Goal: Task Accomplishment & Management: Complete application form

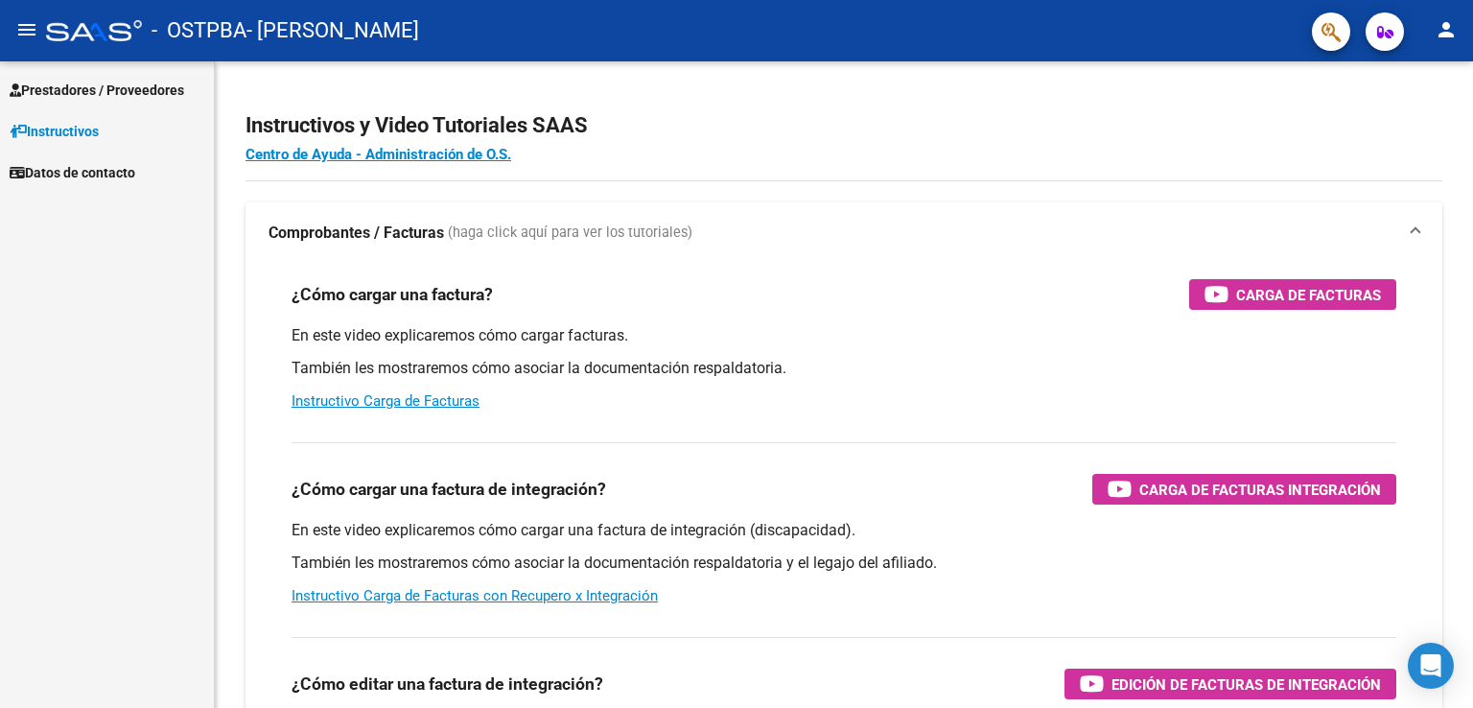
click at [106, 82] on span "Prestadores / Proveedores" at bounding box center [97, 90] width 175 height 21
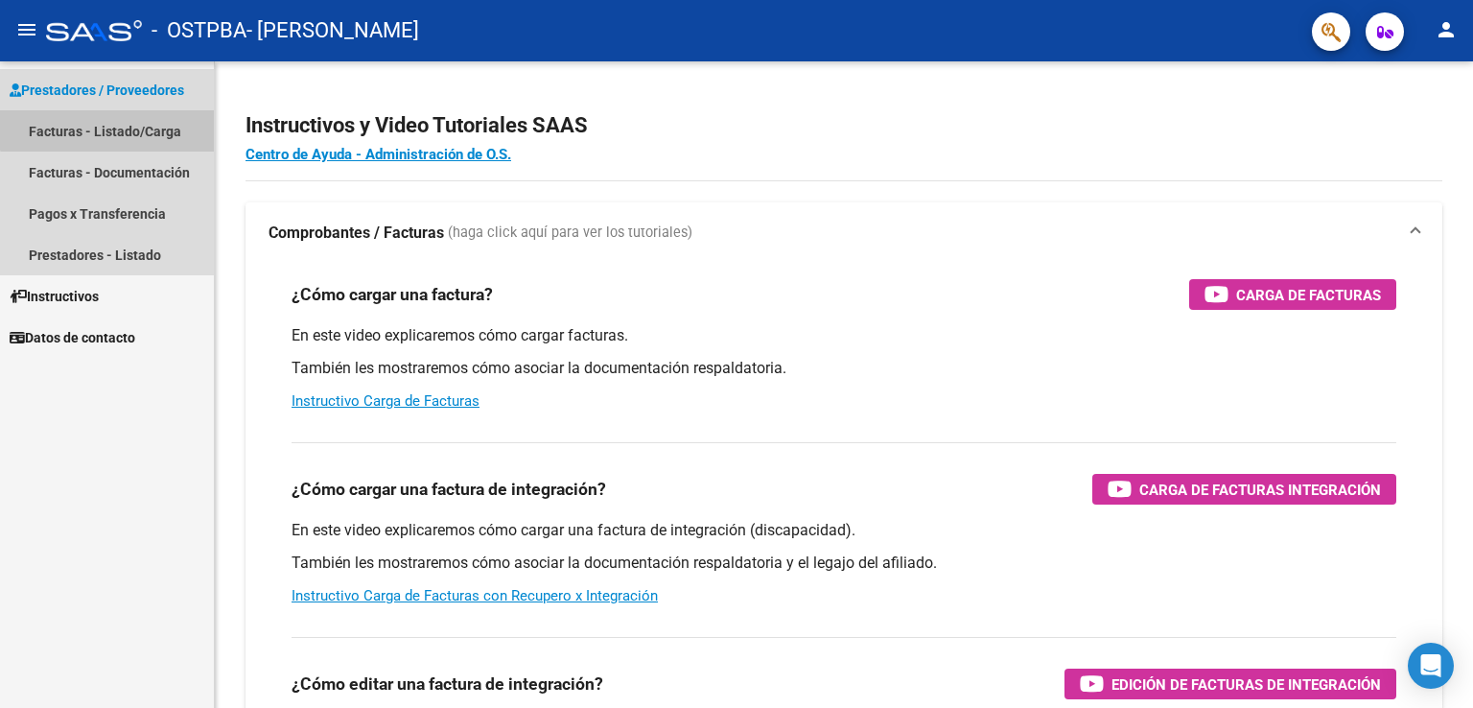
click at [120, 120] on link "Facturas - Listado/Carga" at bounding box center [107, 130] width 214 height 41
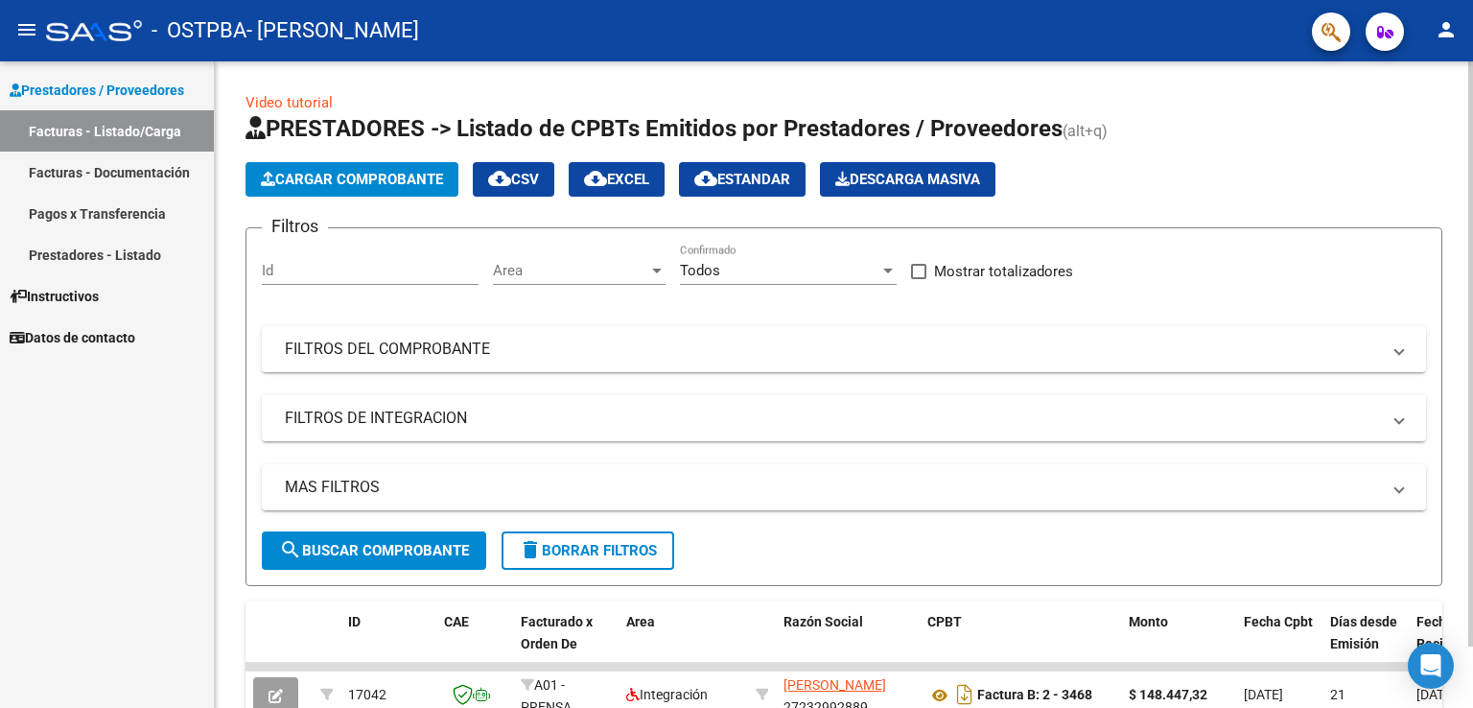
click at [375, 184] on span "Cargar Comprobante" at bounding box center [352, 179] width 182 height 17
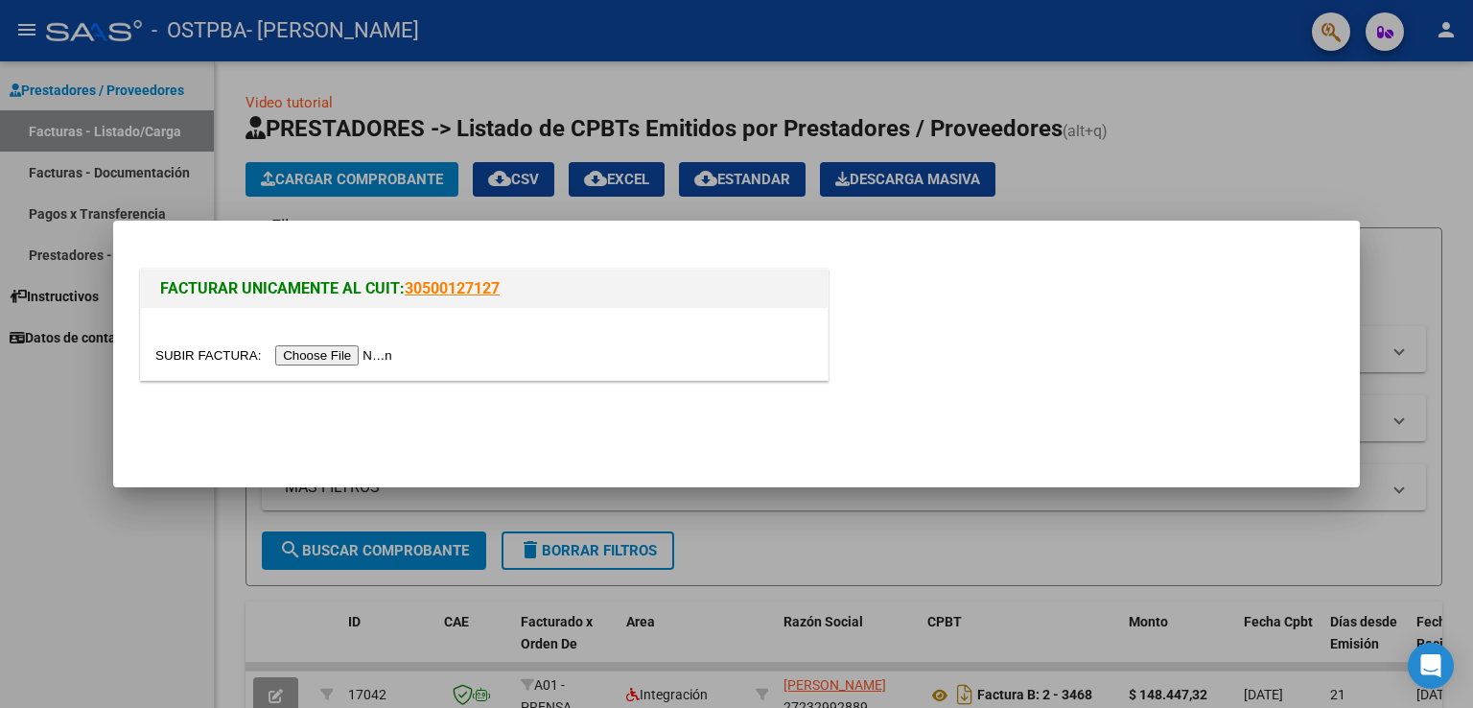
click at [334, 358] on input "file" at bounding box center [276, 355] width 243 height 20
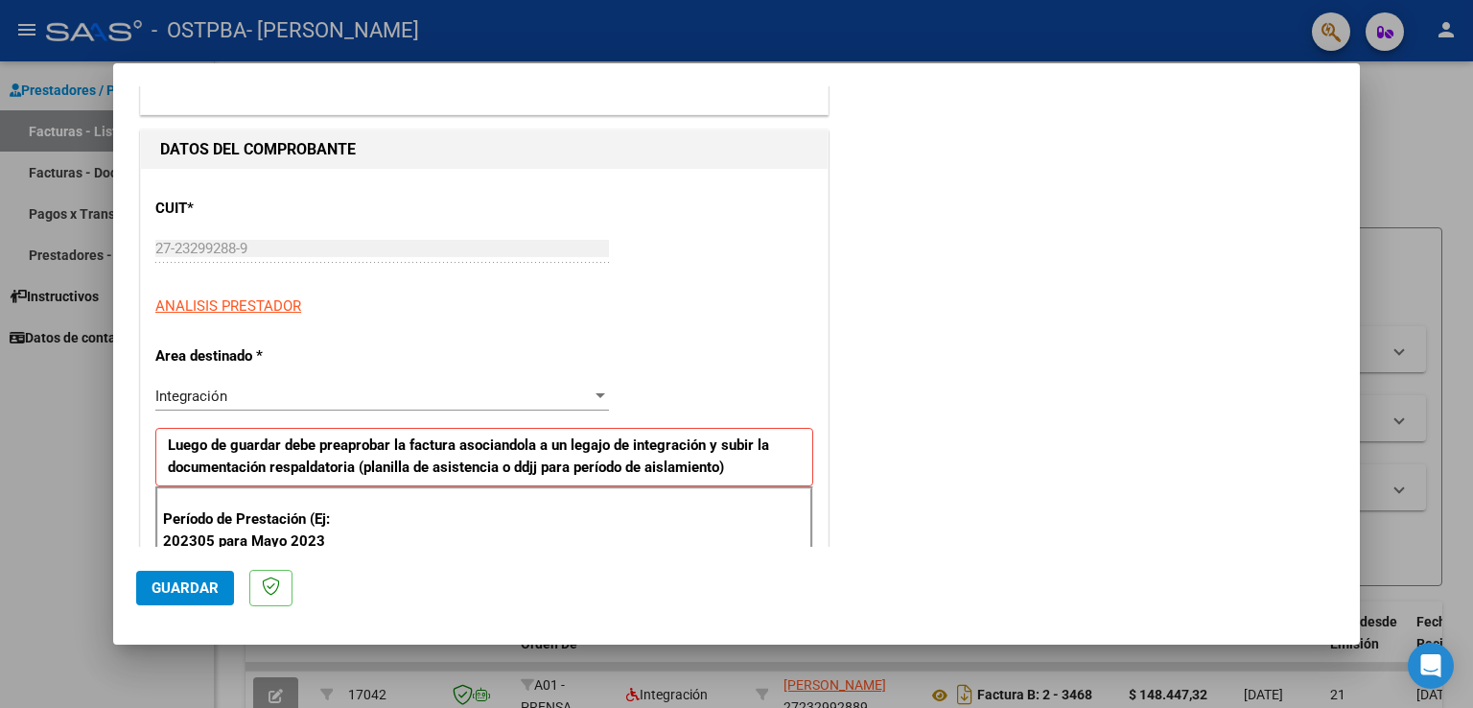
scroll to position [288, 0]
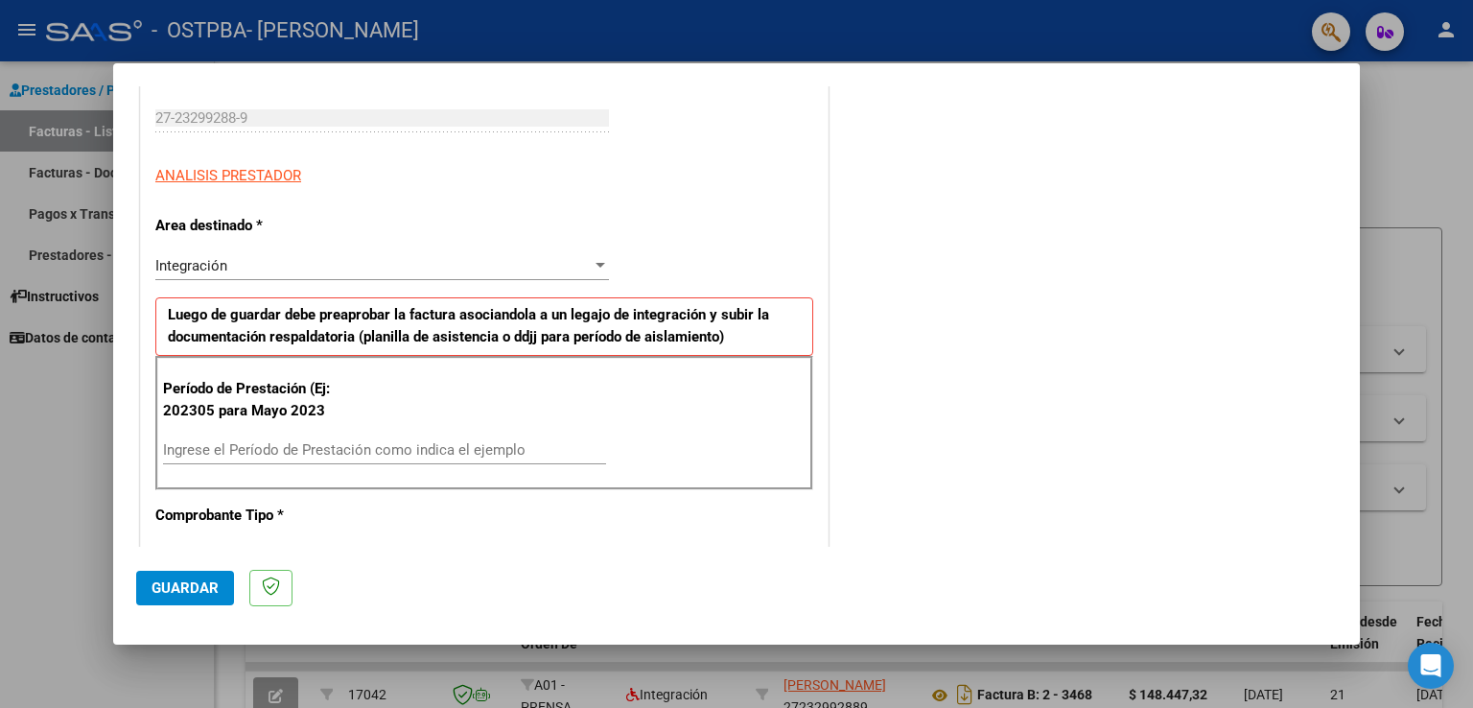
click at [307, 444] on input "Ingrese el Período de Prestación como indica el ejemplo" at bounding box center [384, 449] width 443 height 17
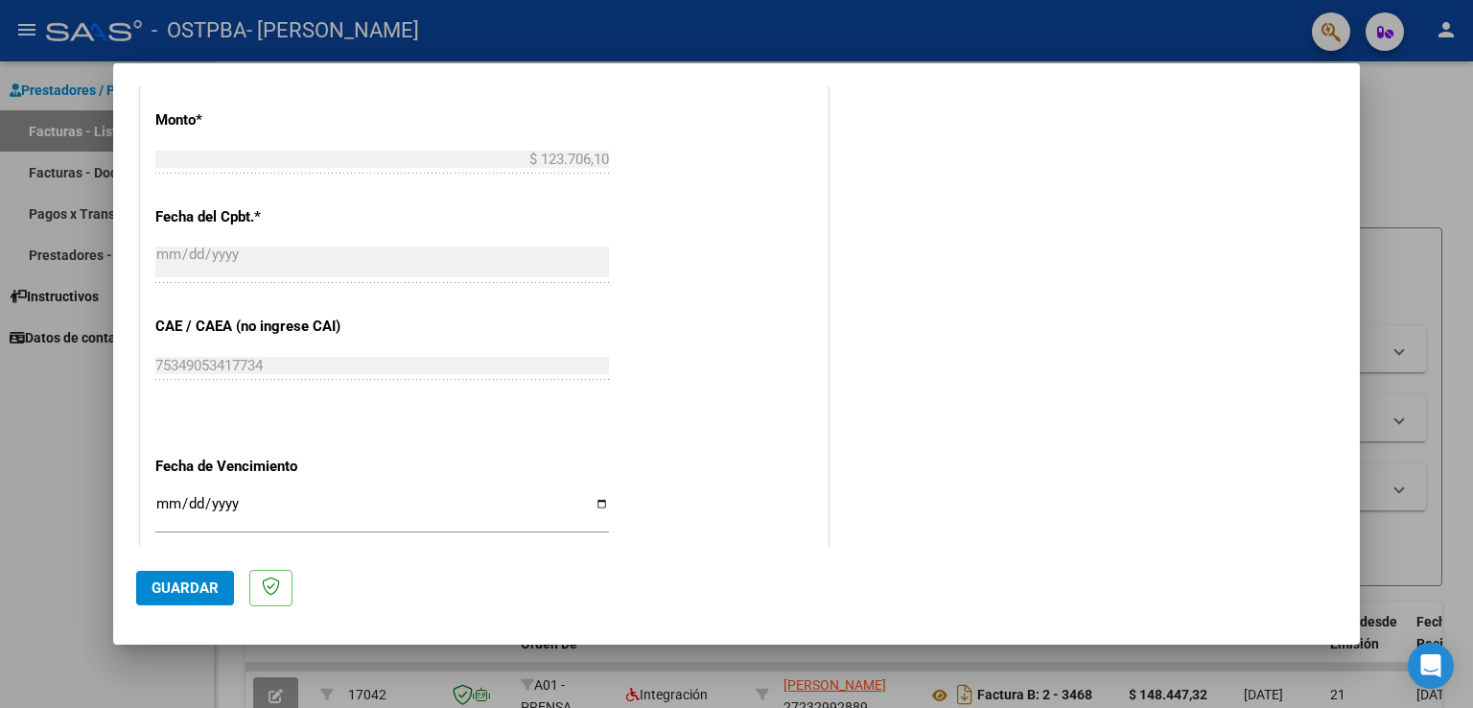
scroll to position [1189, 0]
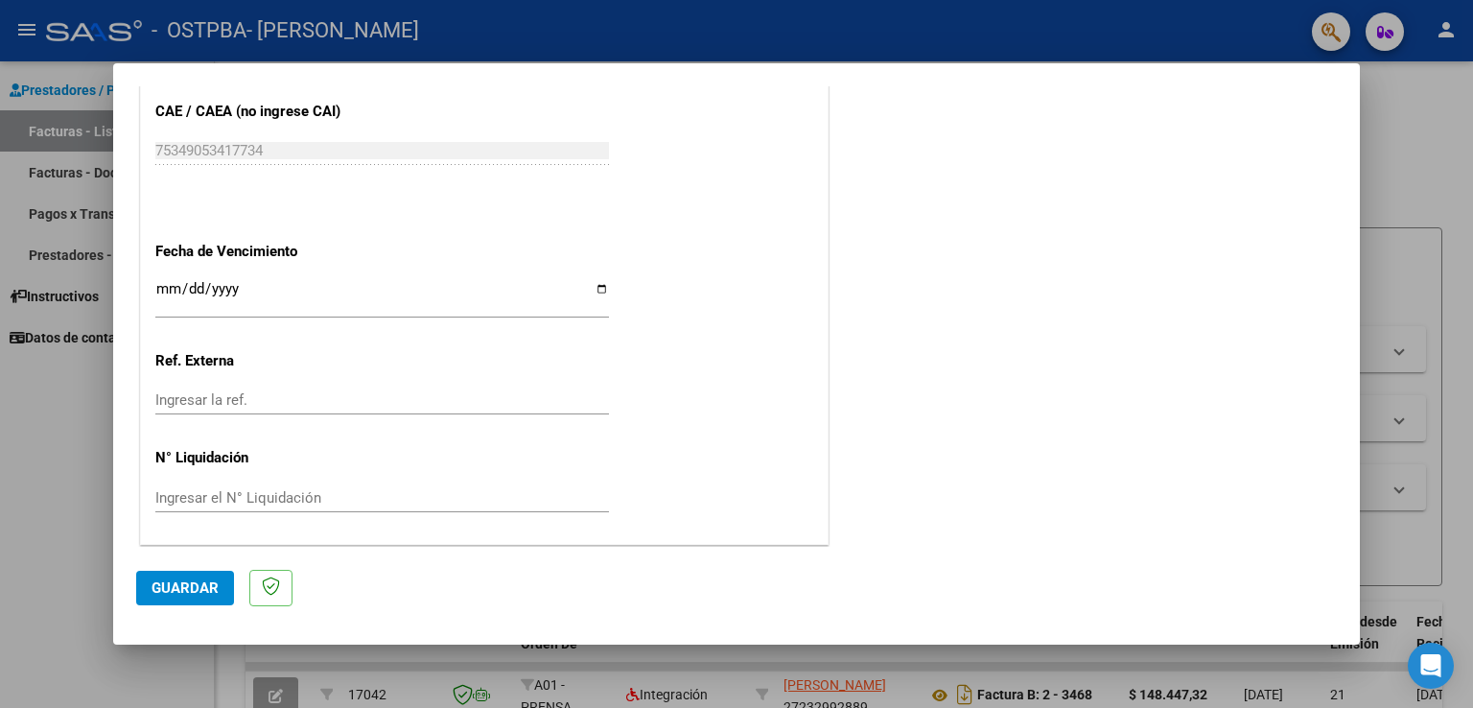
type input "202507"
click at [160, 583] on span "Guardar" at bounding box center [185, 587] width 67 height 17
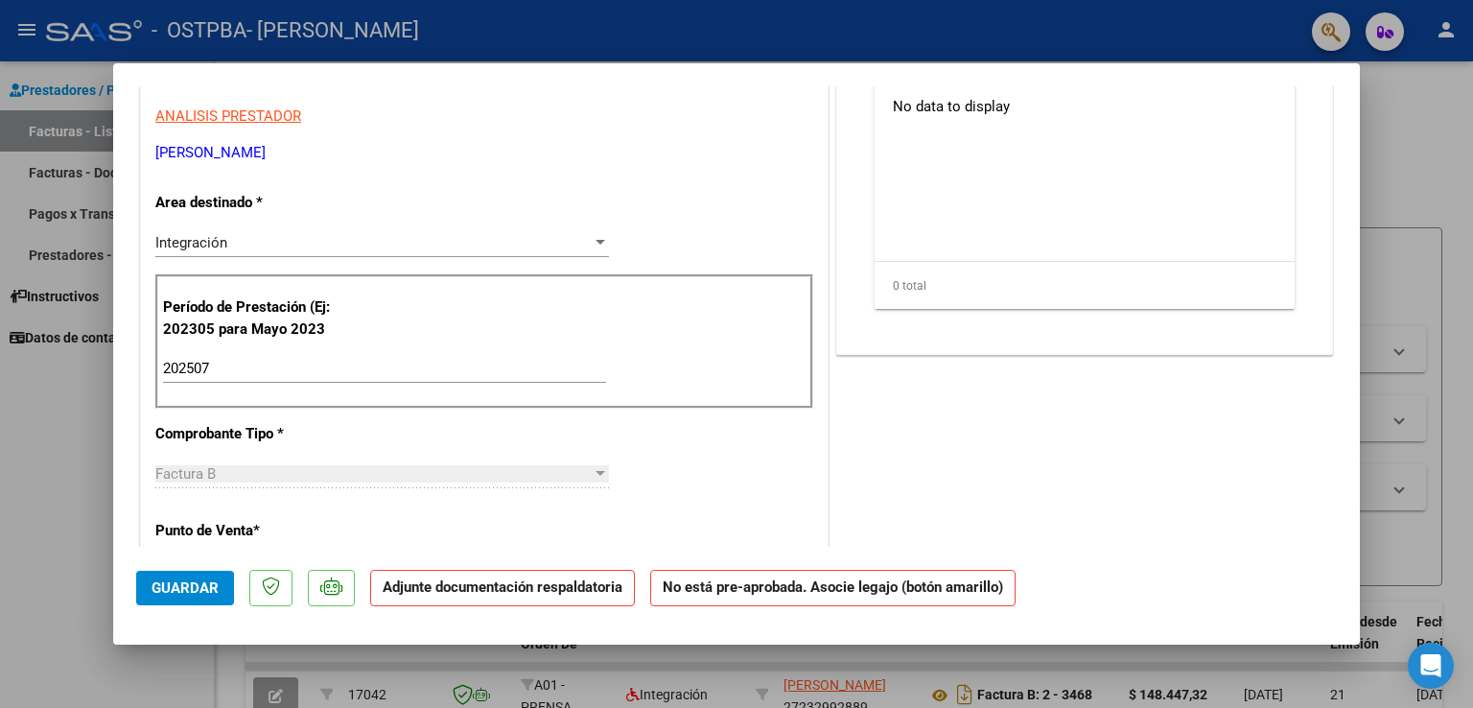
scroll to position [0, 0]
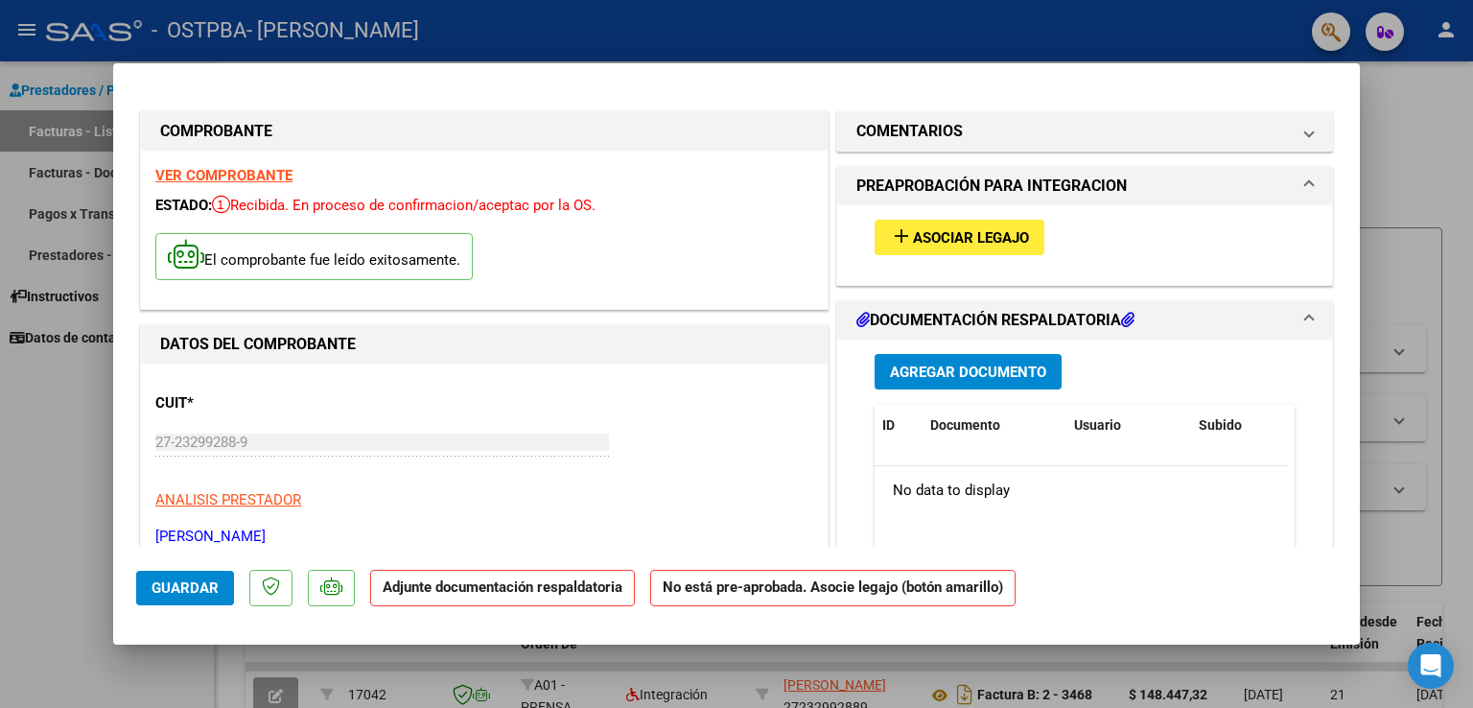
click at [1016, 233] on span "Asociar Legajo" at bounding box center [971, 237] width 116 height 17
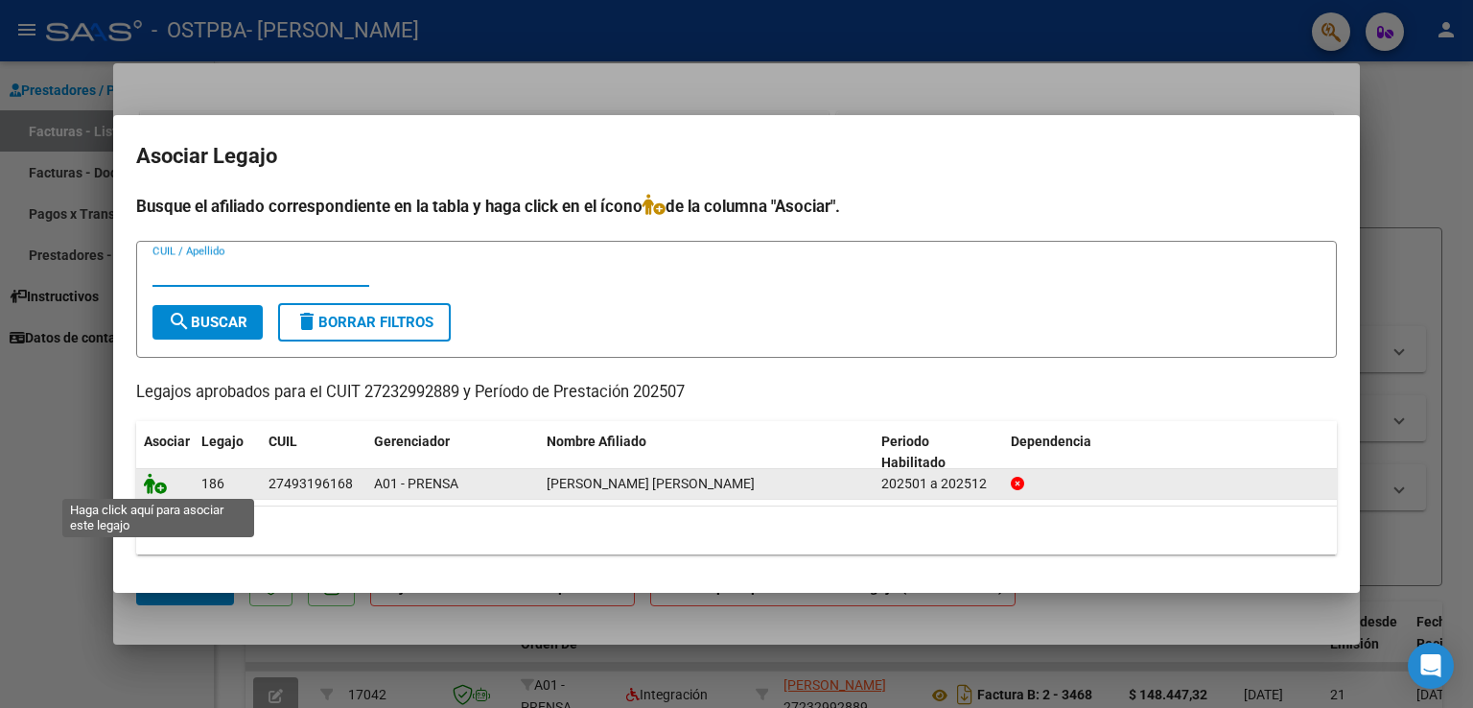
click at [155, 481] on icon at bounding box center [155, 483] width 23 height 21
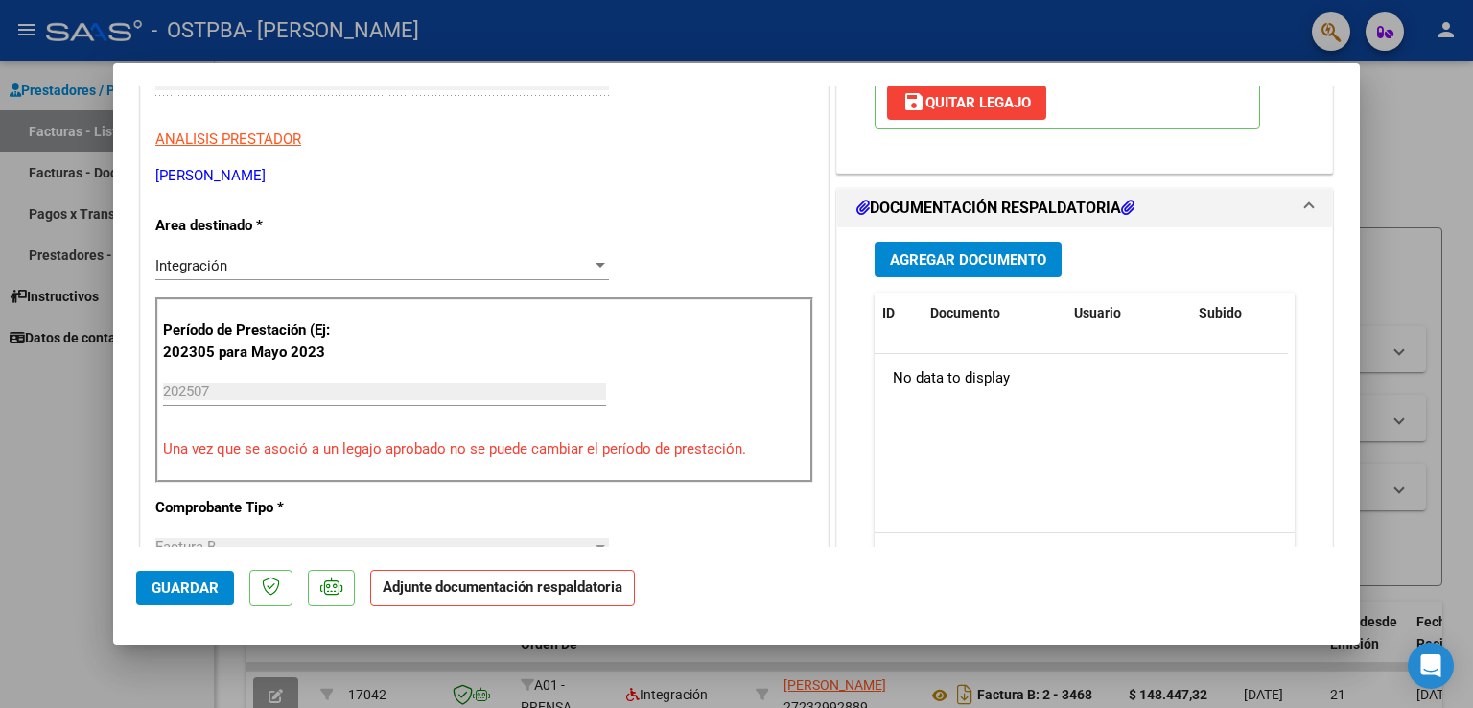
scroll to position [384, 0]
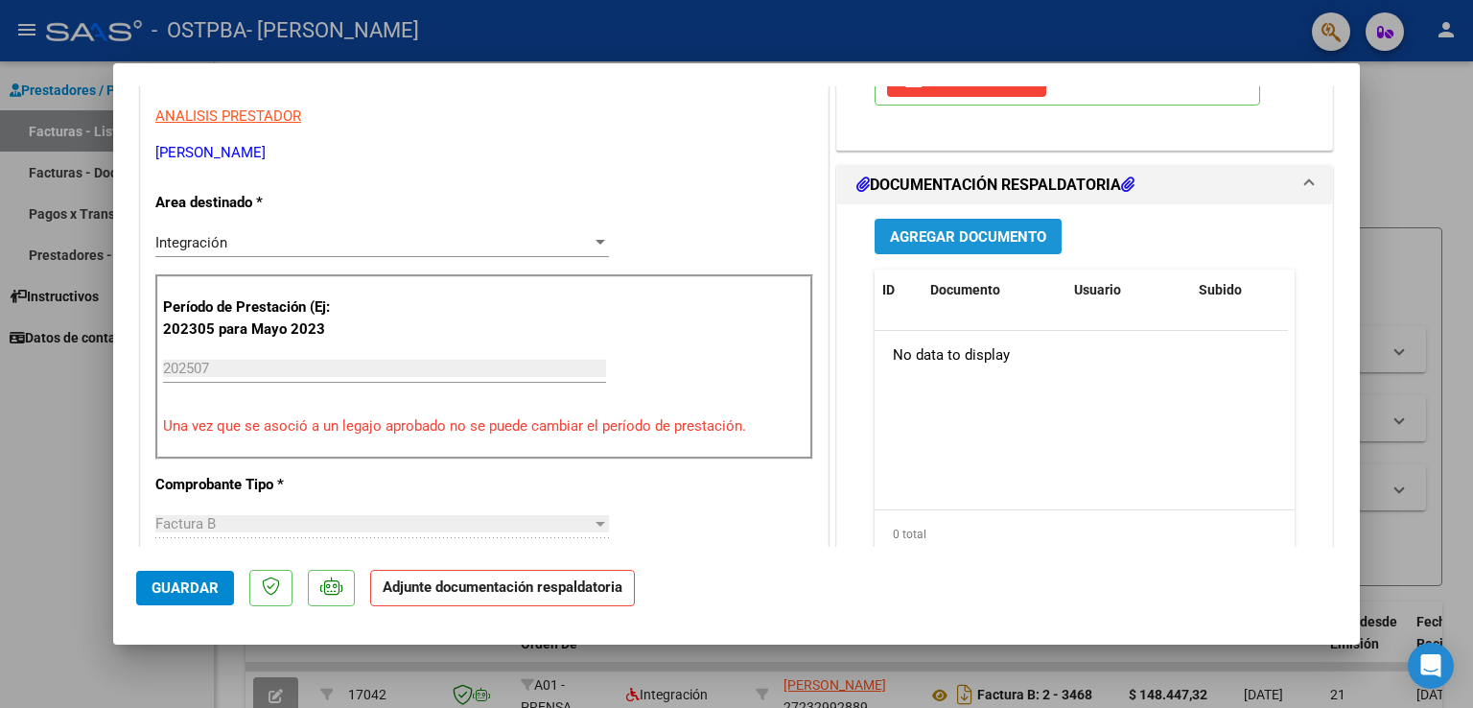
click at [904, 229] on span "Agregar Documento" at bounding box center [968, 236] width 156 height 17
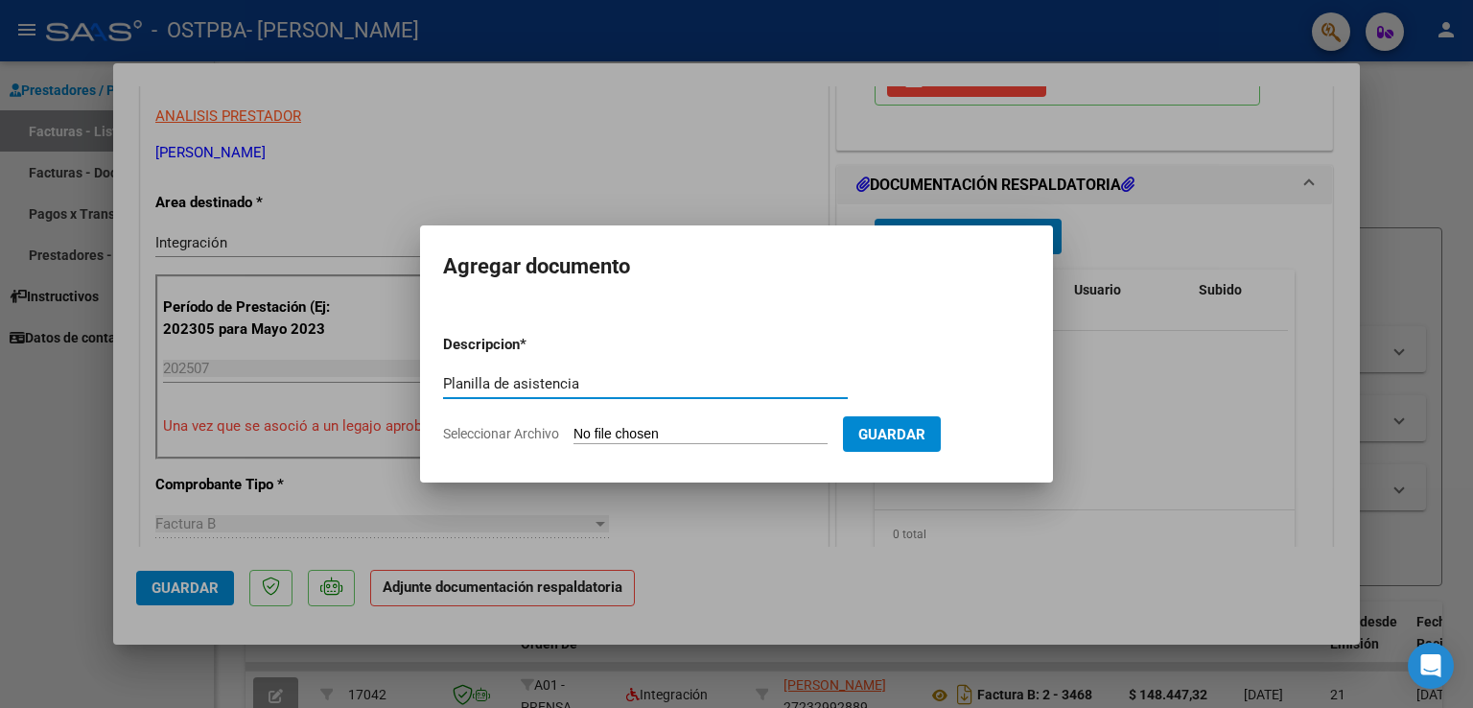
type input "Planilla de asistencia"
click at [526, 427] on span "Seleccionar Archivo" at bounding box center [501, 433] width 116 height 15
click at [574, 427] on input "Seleccionar Archivo" at bounding box center [701, 435] width 254 height 18
click at [1189, 283] on div at bounding box center [736, 354] width 1473 height 708
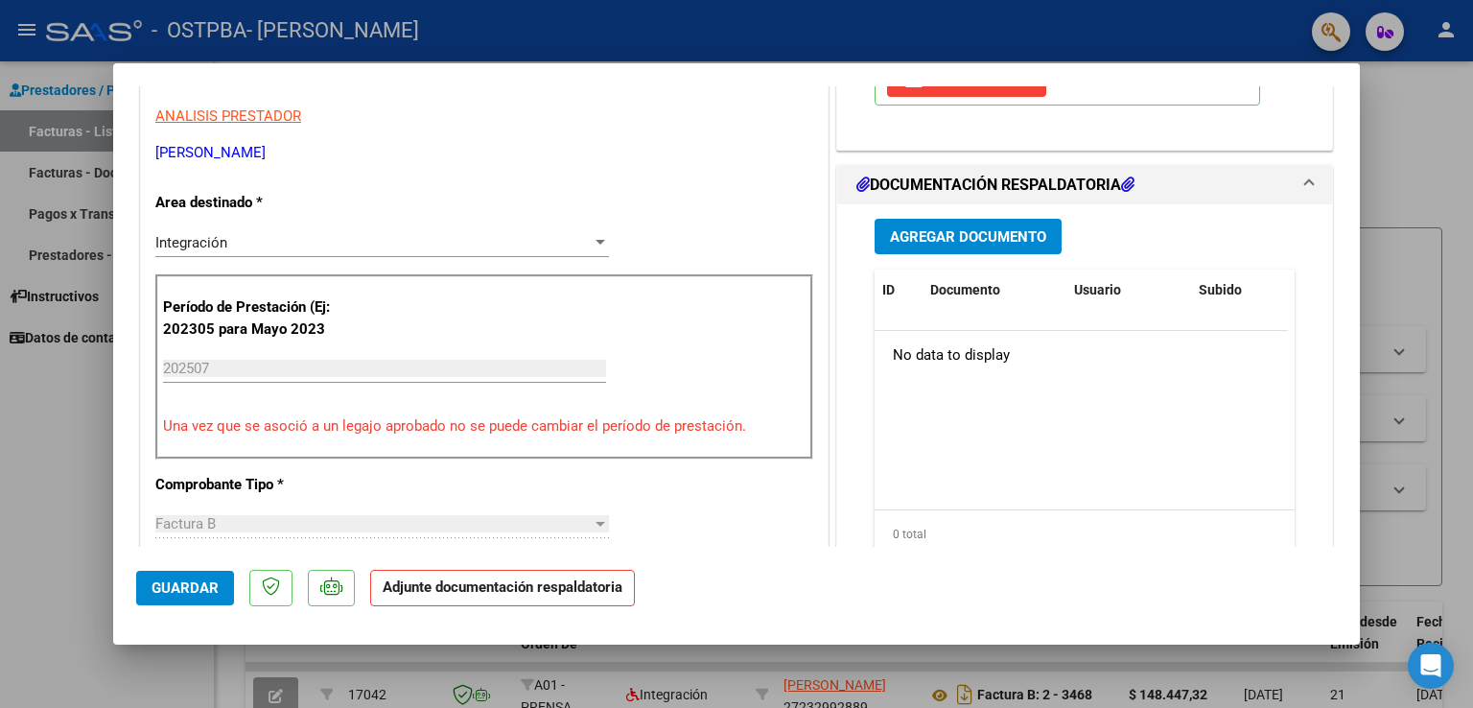
click at [912, 237] on span "Agregar Documento" at bounding box center [968, 236] width 156 height 17
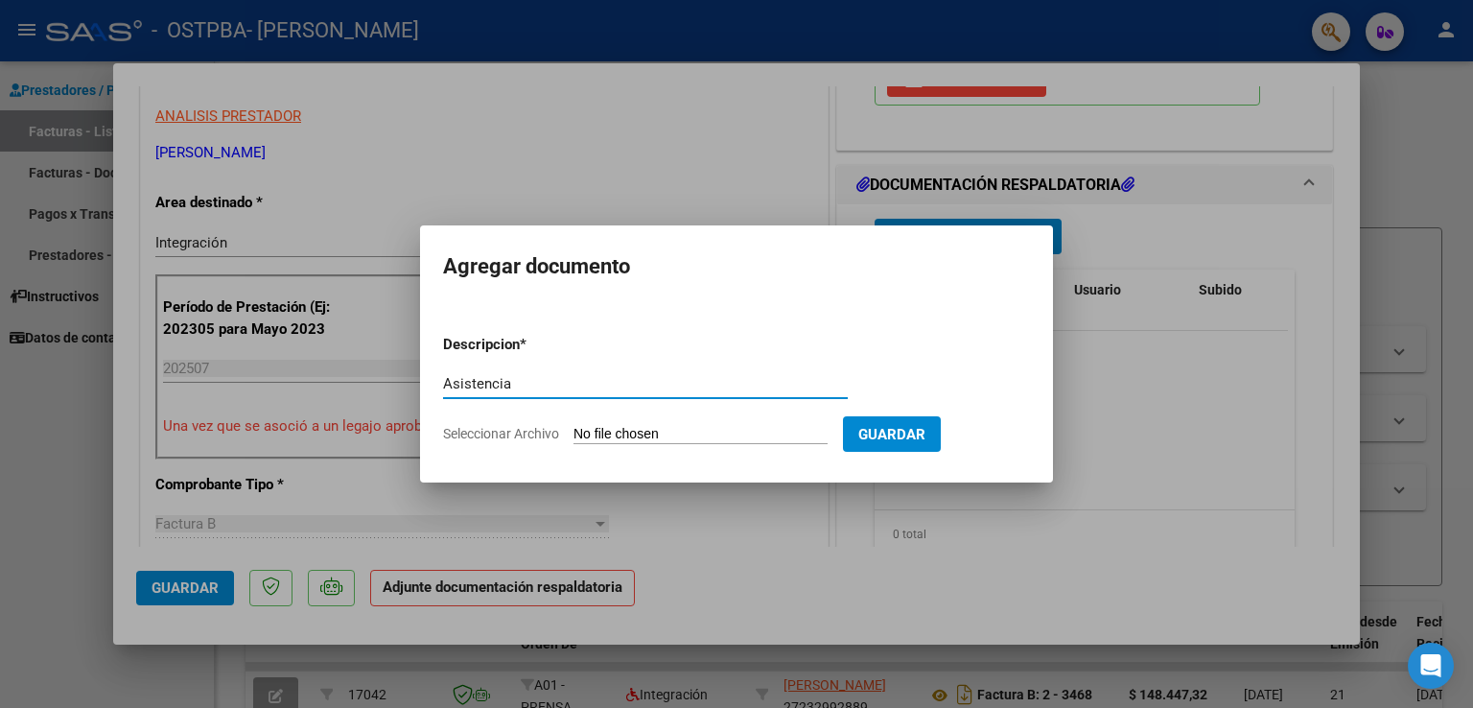
type input "Asistencia"
click at [516, 435] on span "Seleccionar Archivo" at bounding box center [501, 433] width 116 height 15
click at [574, 435] on input "Seleccionar Archivo" at bounding box center [701, 435] width 254 height 18
click at [645, 127] on div at bounding box center [736, 354] width 1473 height 708
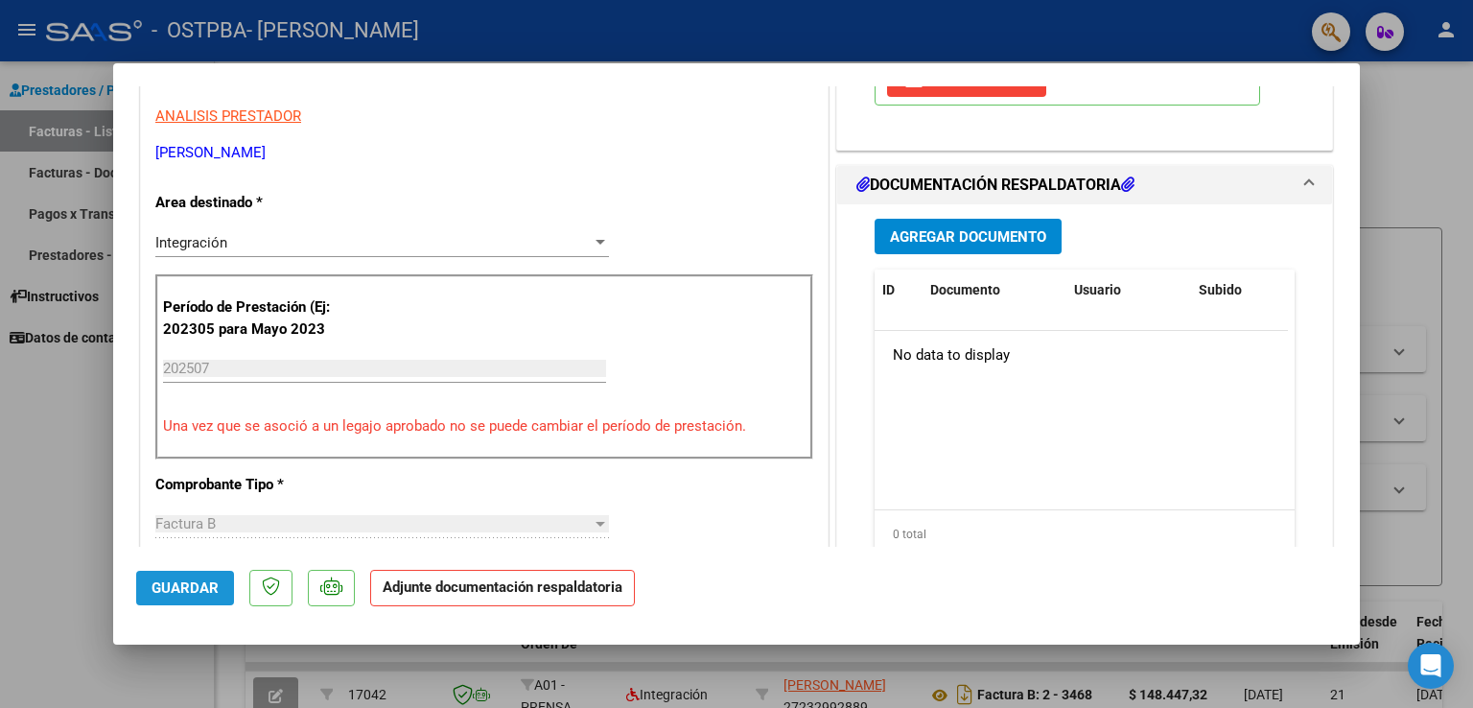
click at [178, 579] on span "Guardar" at bounding box center [185, 587] width 67 height 17
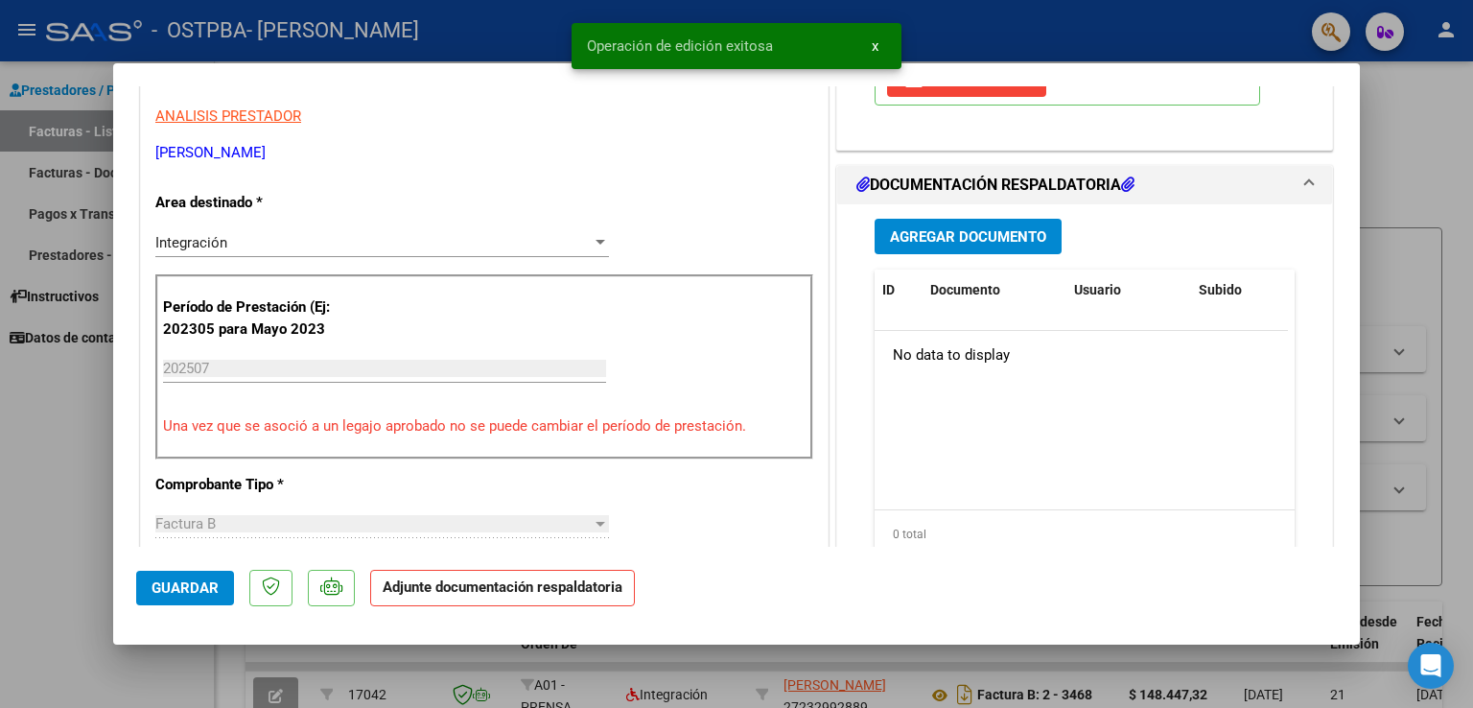
scroll to position [0, 0]
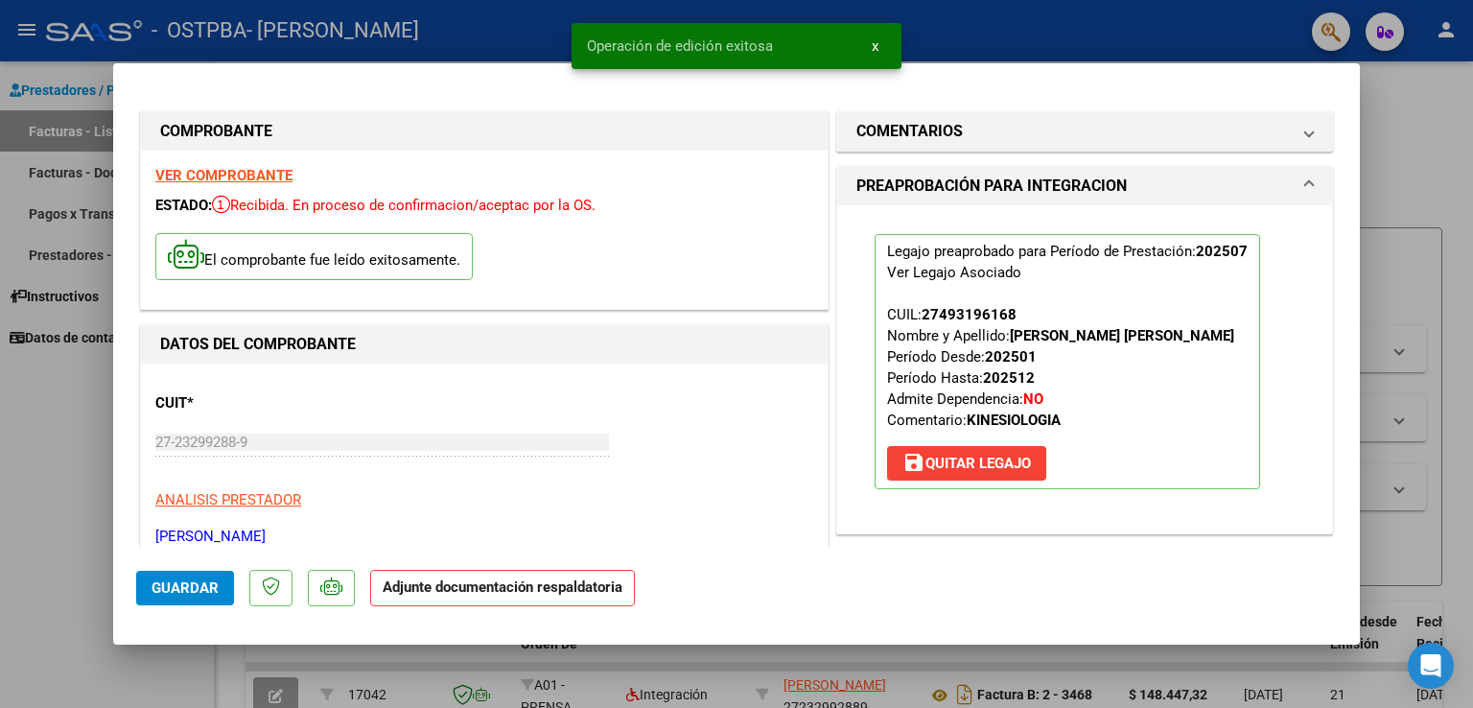
click at [1439, 200] on div at bounding box center [736, 354] width 1473 height 708
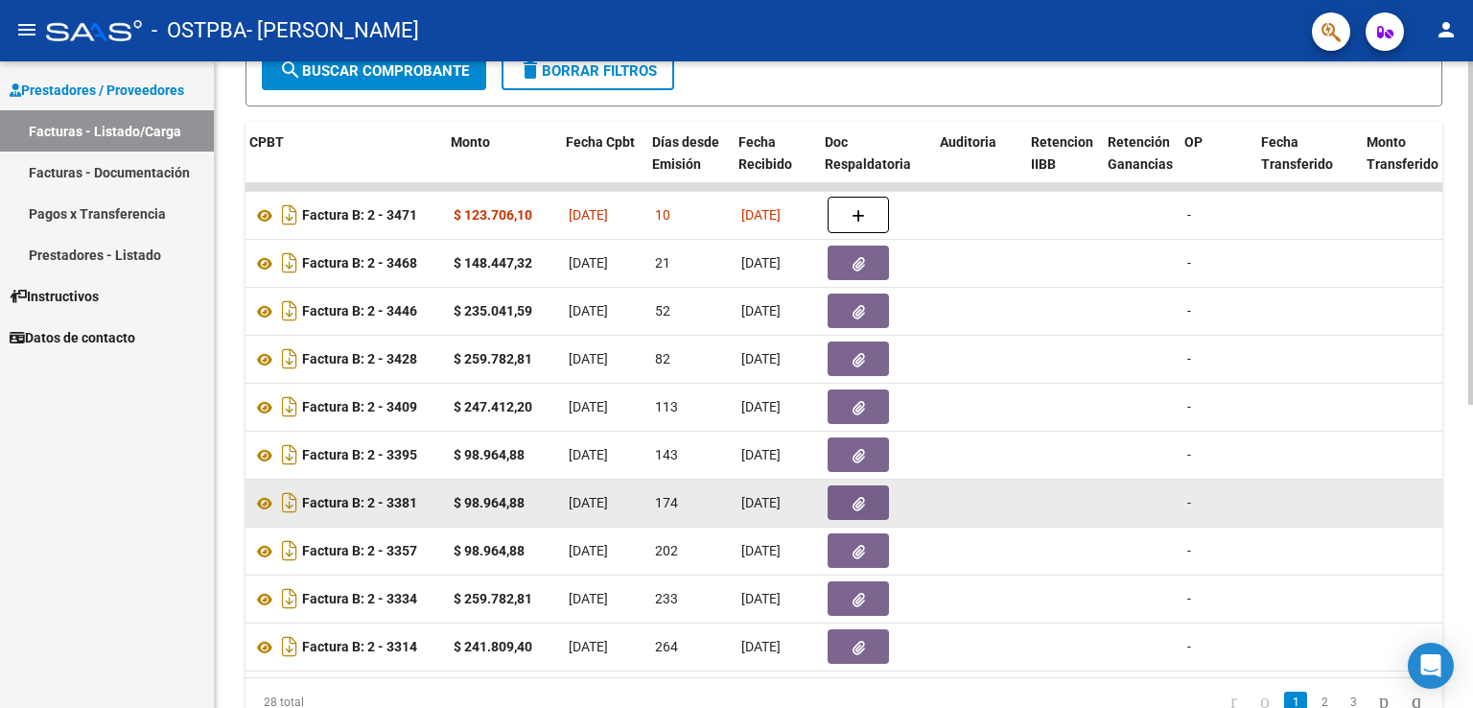
scroll to position [0, 678]
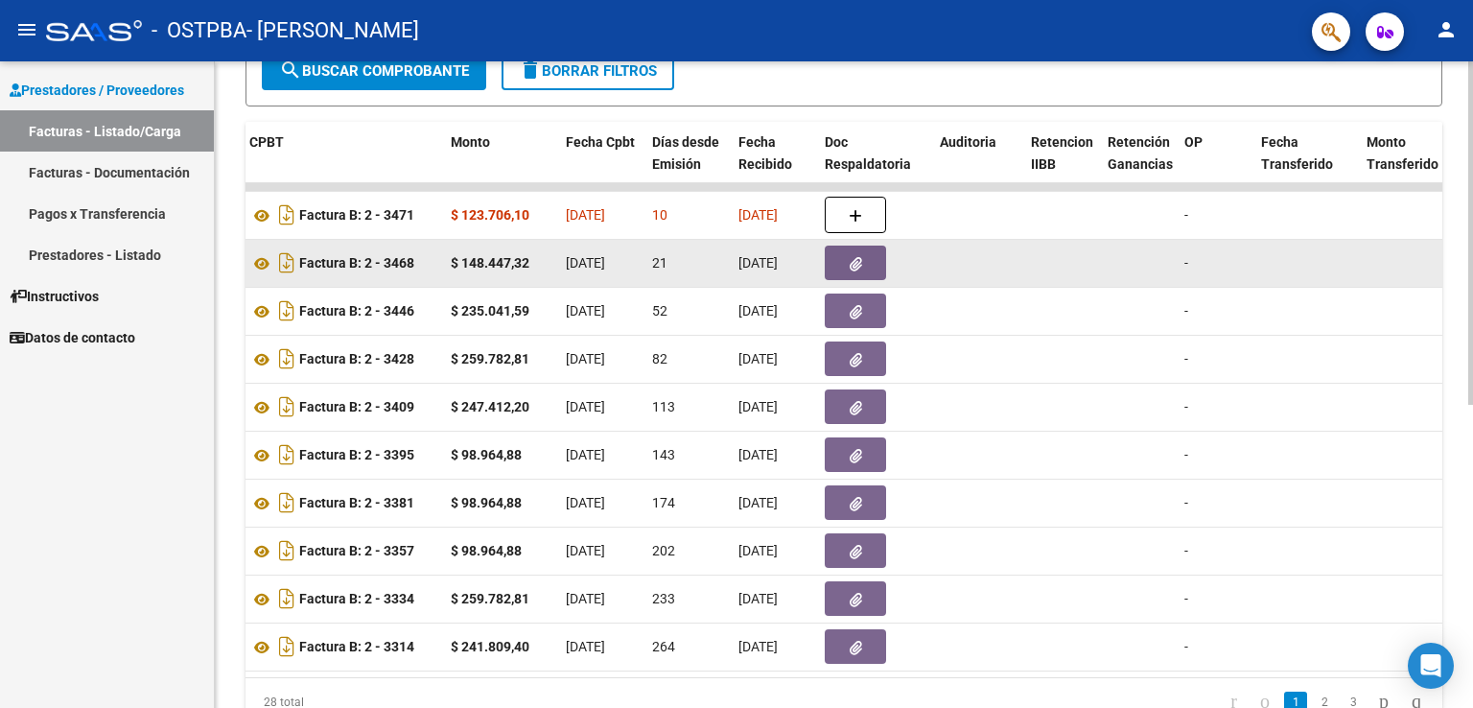
click at [867, 259] on button "button" at bounding box center [855, 263] width 61 height 35
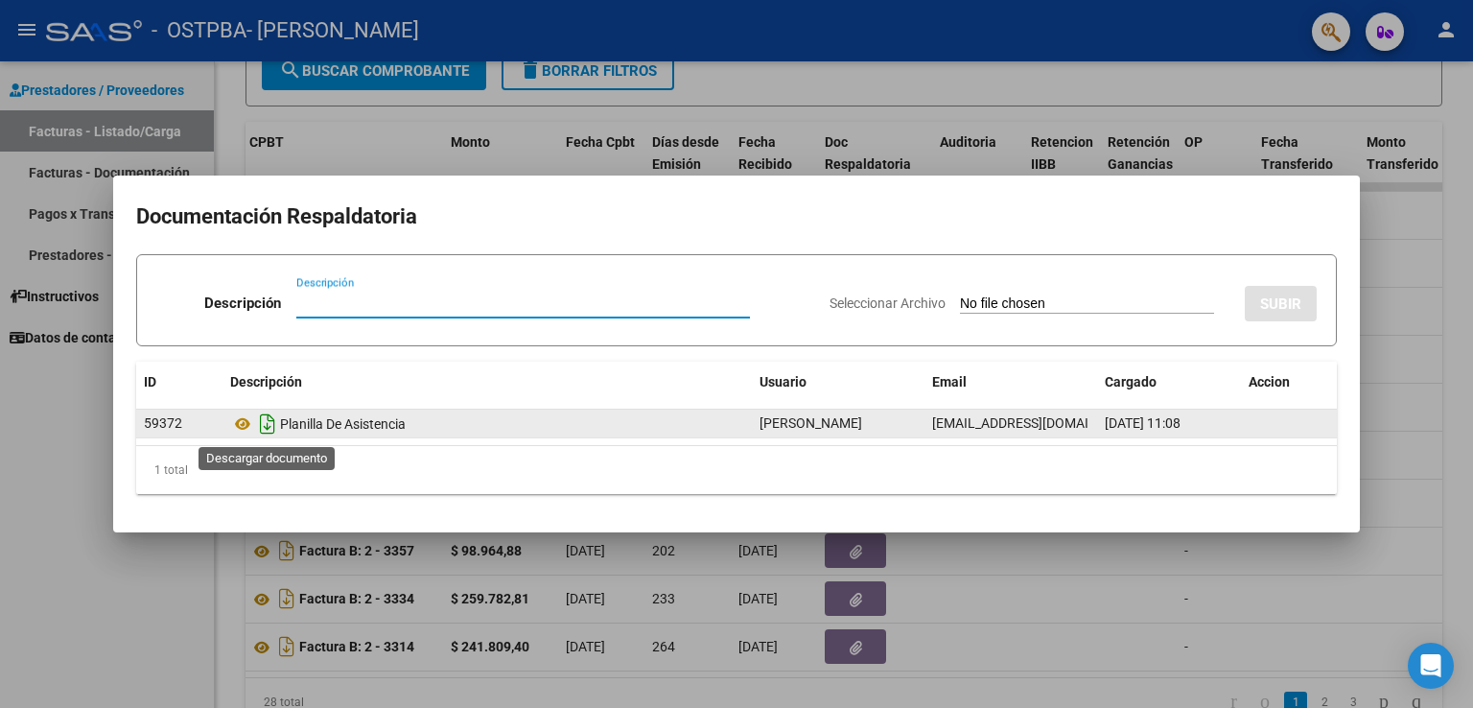
click at [264, 427] on icon "Descargar documento" at bounding box center [267, 424] width 25 height 31
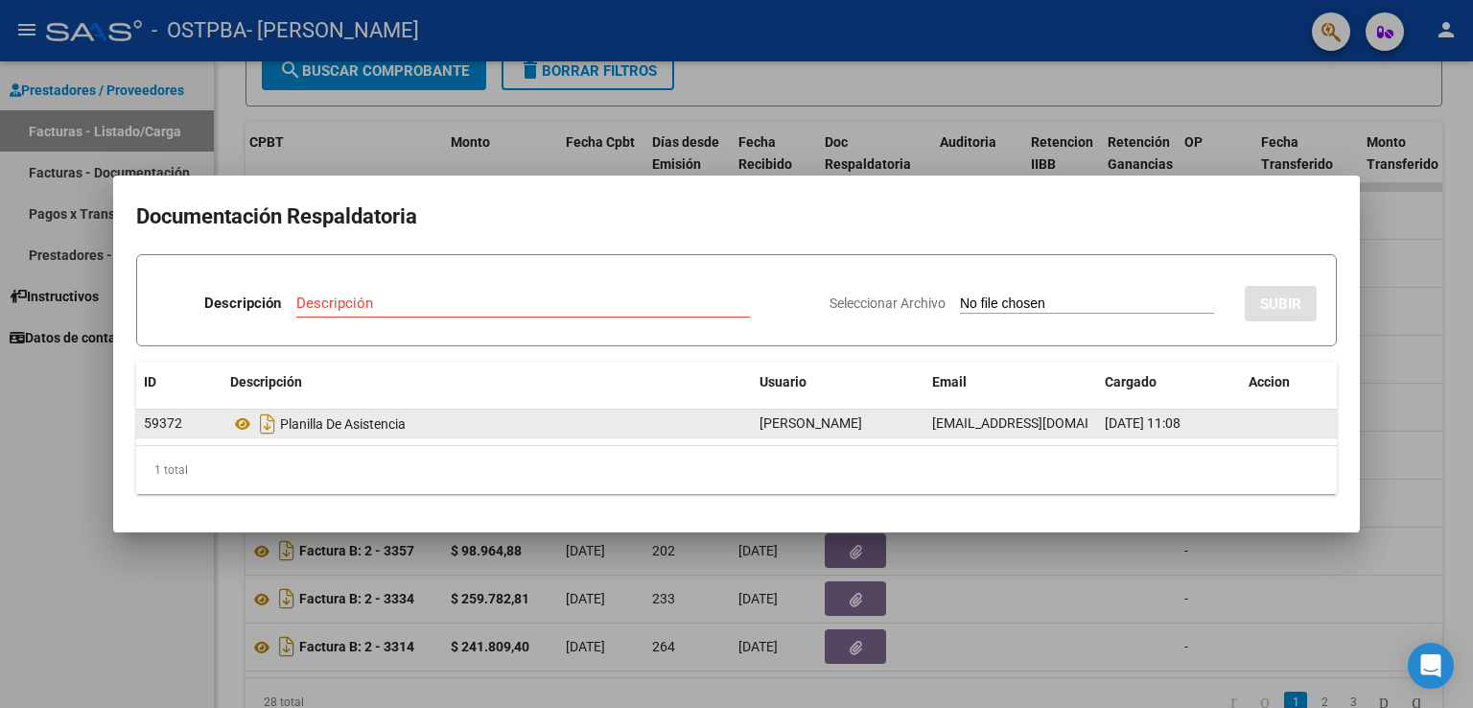
click at [479, 609] on div at bounding box center [736, 354] width 1473 height 708
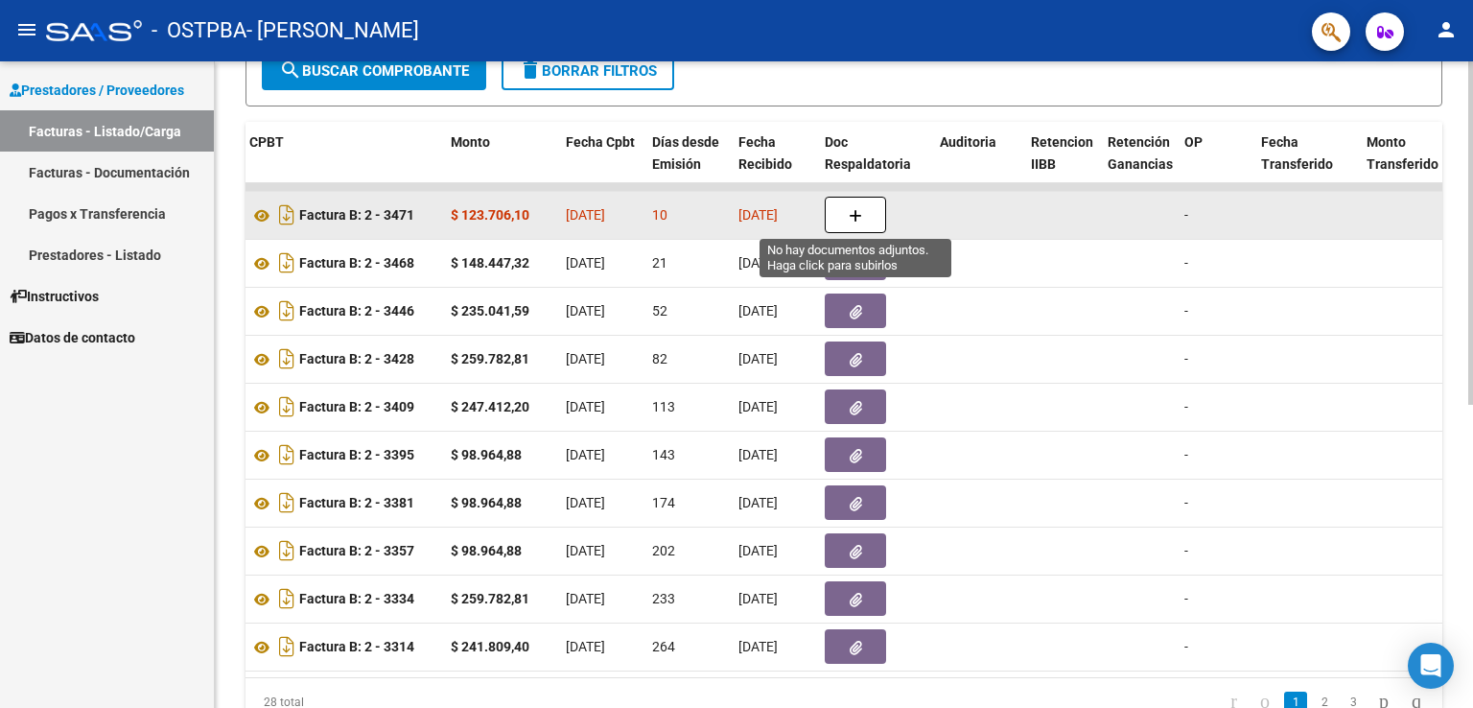
click at [848, 200] on button "button" at bounding box center [855, 215] width 61 height 36
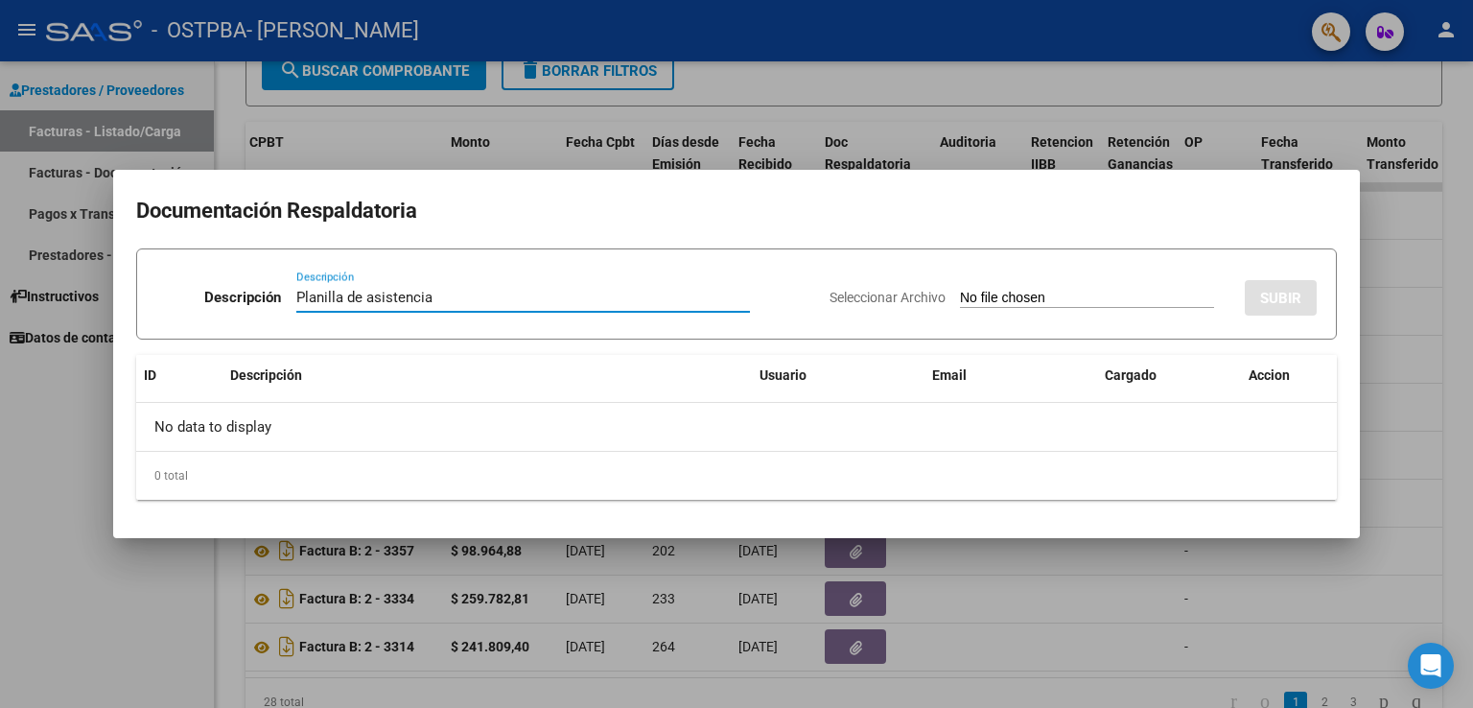
type input "Planilla de asistencia"
click at [879, 285] on div "Seleccionar Archivo SUBIR" at bounding box center [1073, 294] width 487 height 59
click at [883, 299] on span "Seleccionar Archivo" at bounding box center [888, 297] width 116 height 15
click at [960, 299] on input "Seleccionar Archivo" at bounding box center [1087, 299] width 254 height 18
type input "C:\fakepath\PLANILLA DE ASISTENCIA.pdf"
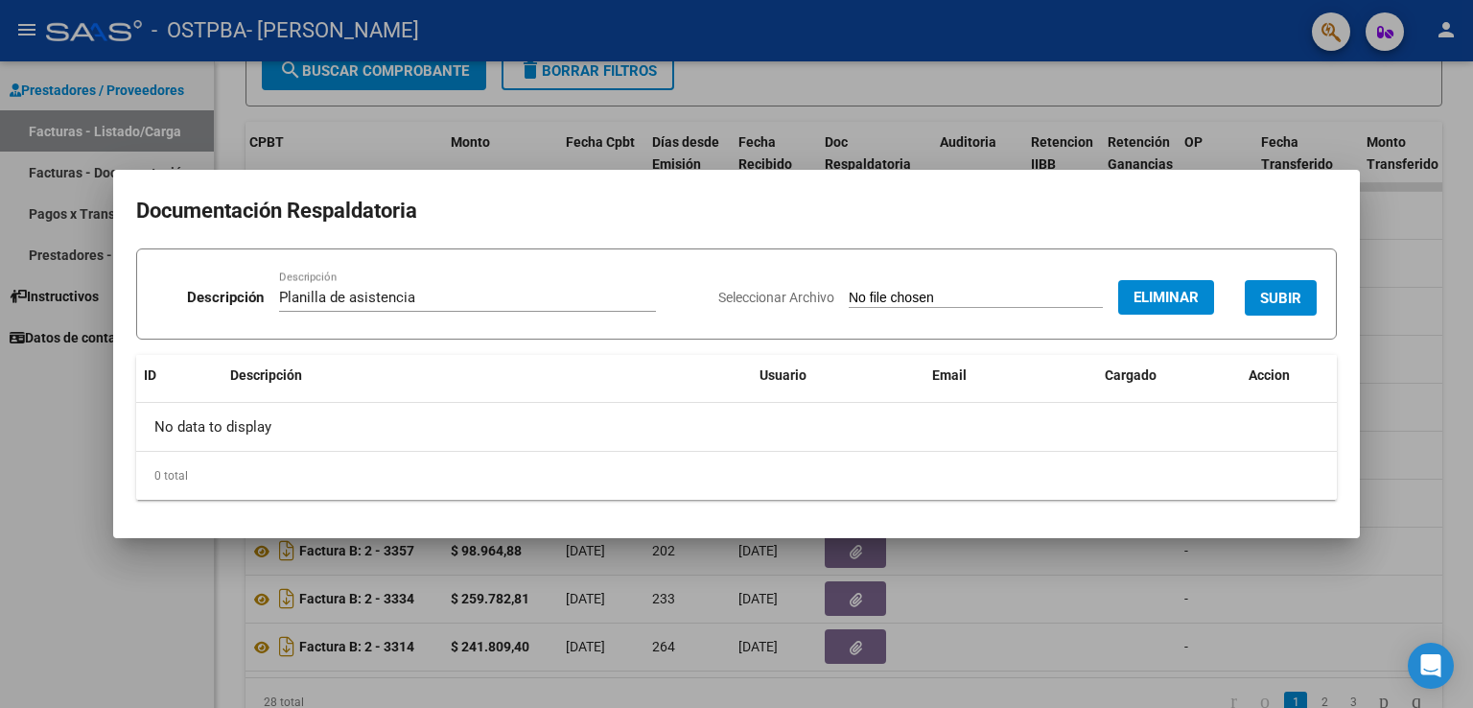
click at [1267, 290] on span "SUBIR" at bounding box center [1280, 298] width 41 height 17
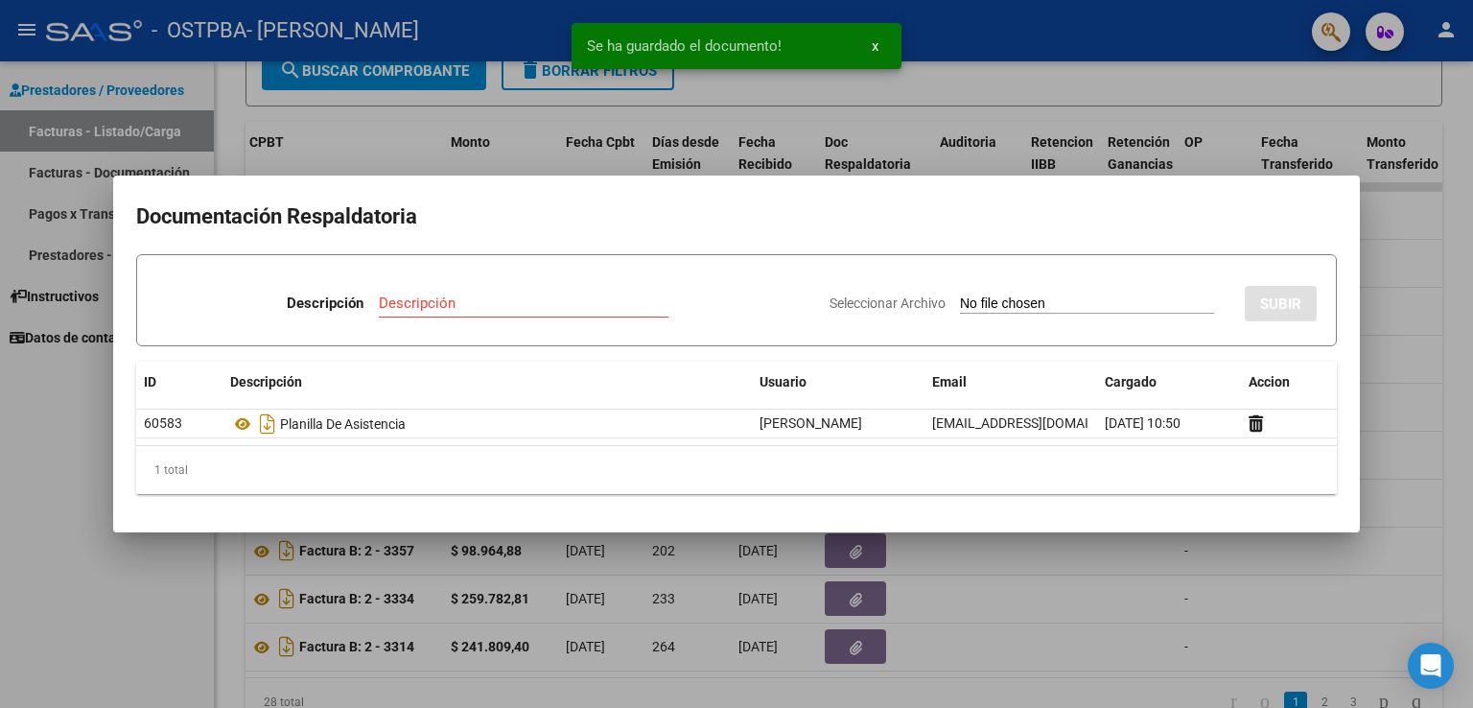
click at [1071, 620] on div at bounding box center [736, 354] width 1473 height 708
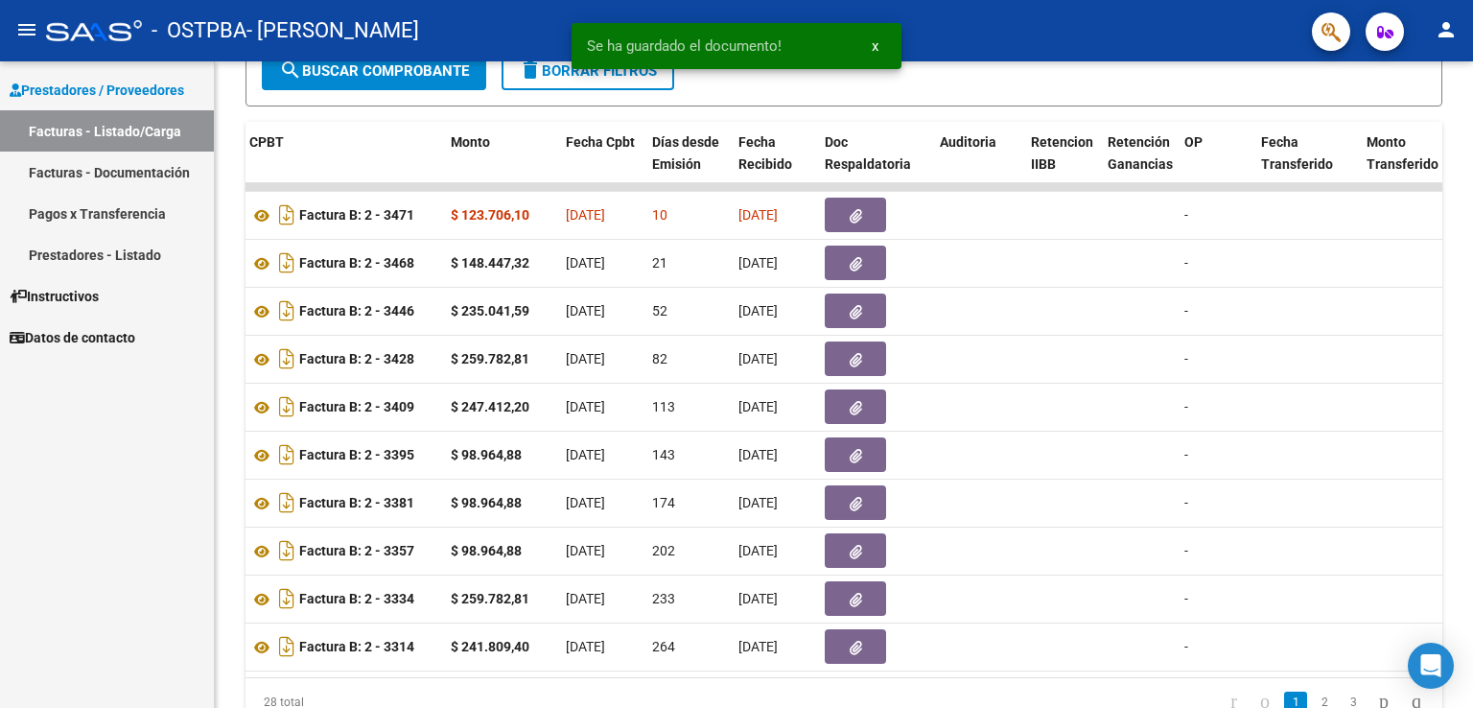
click at [1439, 42] on button "person" at bounding box center [1446, 31] width 38 height 38
